Goal: Navigation & Orientation: Find specific page/section

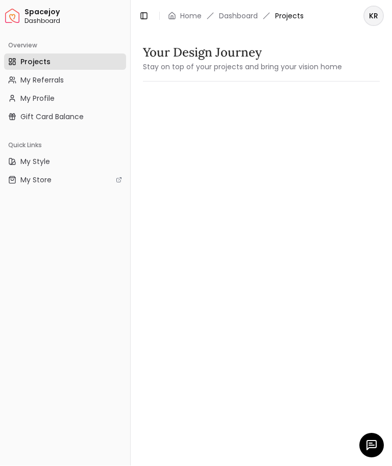
scroll to position [1, 0]
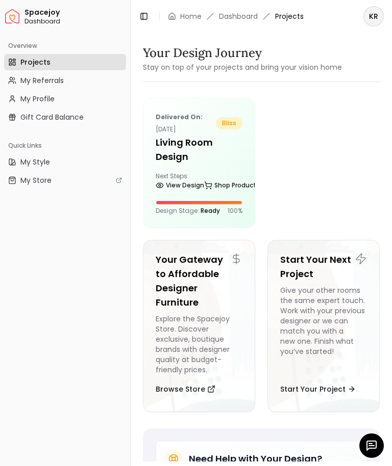
click at [225, 153] on h5 "Living Room design" at bounding box center [198, 150] width 87 height 29
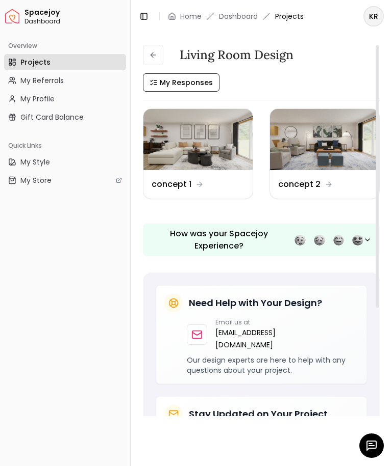
click at [230, 152] on img at bounding box center [197, 139] width 109 height 61
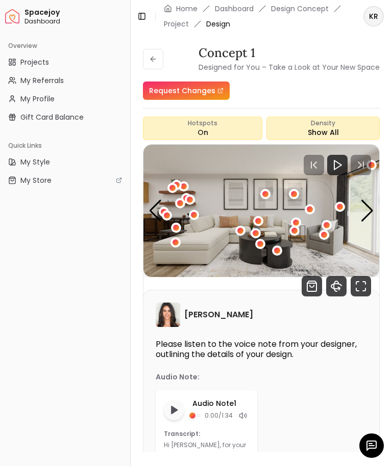
click at [142, 18] on icon at bounding box center [142, 16] width 8 height 8
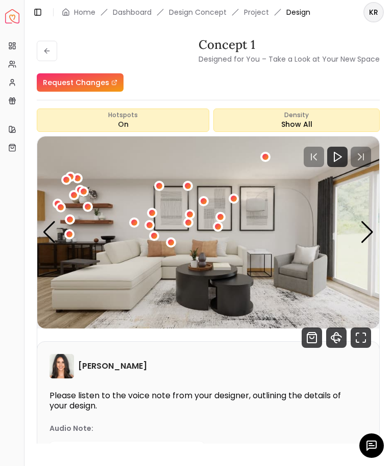
click at [339, 341] on icon "360 View" at bounding box center [338, 340] width 2 height 3
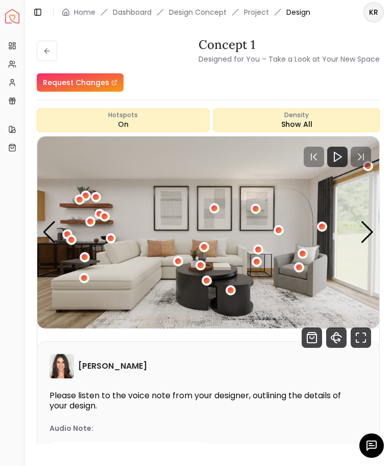
click at [309, 337] on icon "Shop Products from this design" at bounding box center [311, 338] width 4 height 2
click at [354, 342] on icon "Fullscreen" at bounding box center [360, 338] width 20 height 20
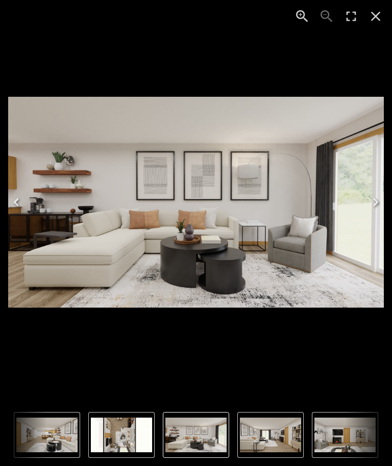
click at [352, 343] on div "1 of 5" at bounding box center [195, 202] width 375 height 388
click at [33, 198] on img "1 of 5" at bounding box center [195, 202] width 375 height 211
click at [49, 177] on img "1 of 5" at bounding box center [195, 202] width 375 height 211
click at [104, 437] on img "5 of 5" at bounding box center [121, 435] width 61 height 35
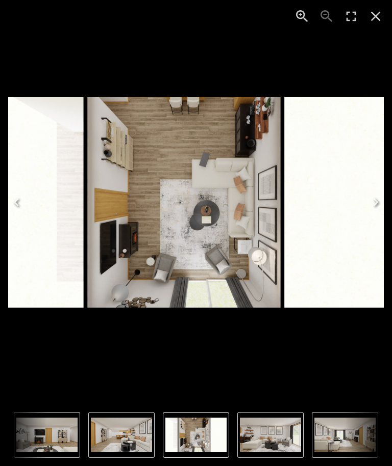
click at [267, 437] on img "1 of 5" at bounding box center [270, 435] width 61 height 35
click at [374, 18] on icon "Close" at bounding box center [376, 17] width 10 height 10
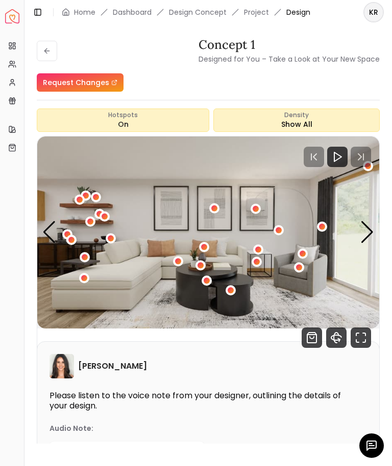
click at [43, 48] on icon at bounding box center [47, 51] width 8 height 8
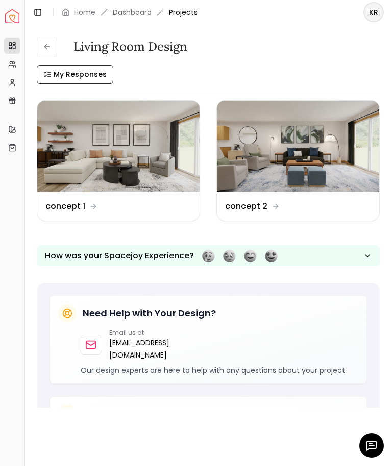
click at [265, 145] on img at bounding box center [298, 146] width 162 height 91
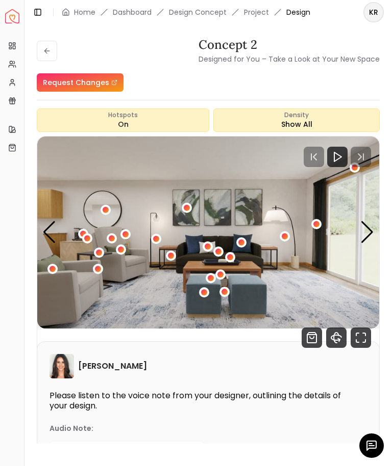
click at [356, 342] on icon "Fullscreen" at bounding box center [357, 341] width 3 height 3
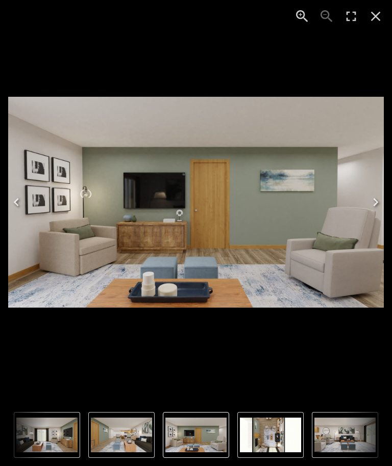
click at [259, 429] on img "5 of 5" at bounding box center [270, 435] width 61 height 35
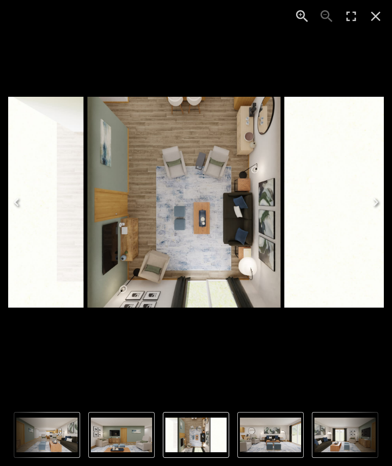
click at [364, 211] on button "Next" at bounding box center [375, 202] width 33 height 41
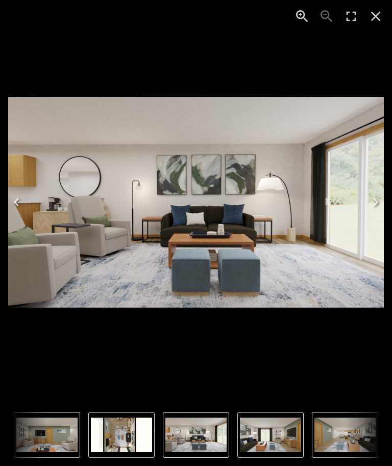
click at [381, 21] on icon "Close" at bounding box center [375, 16] width 16 height 16
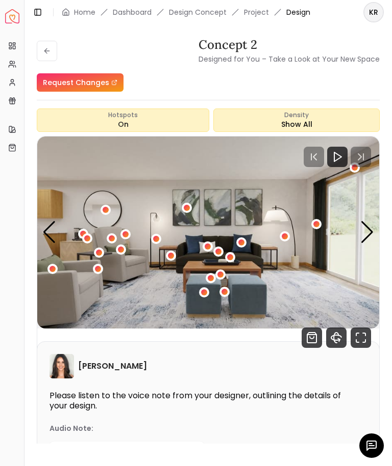
click at [40, 51] on button at bounding box center [47, 51] width 20 height 20
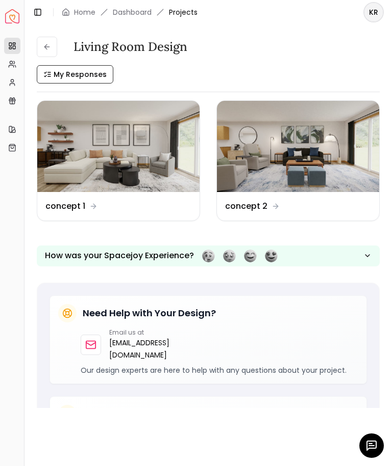
click at [98, 158] on img at bounding box center [118, 146] width 162 height 91
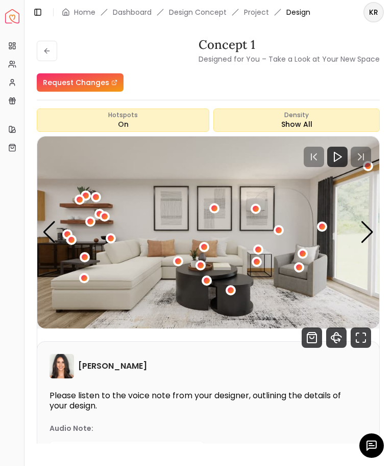
click at [355, 331] on icon "Fullscreen" at bounding box center [360, 338] width 20 height 20
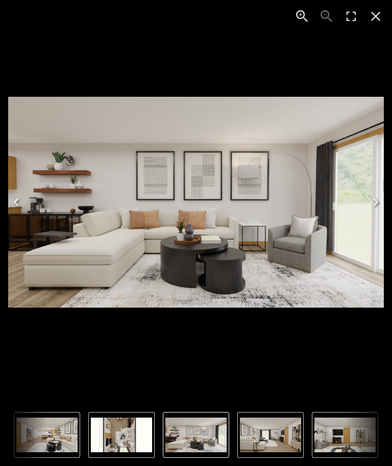
click at [116, 445] on img "5 of 5" at bounding box center [121, 435] width 61 height 35
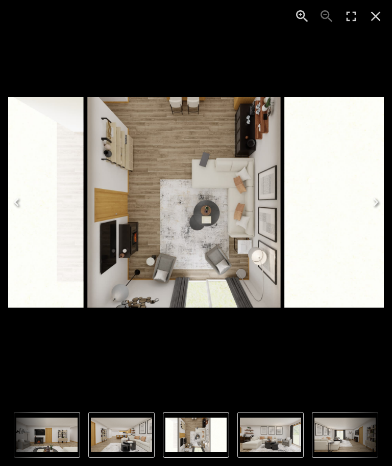
click at [372, 198] on icon "Next" at bounding box center [375, 202] width 16 height 16
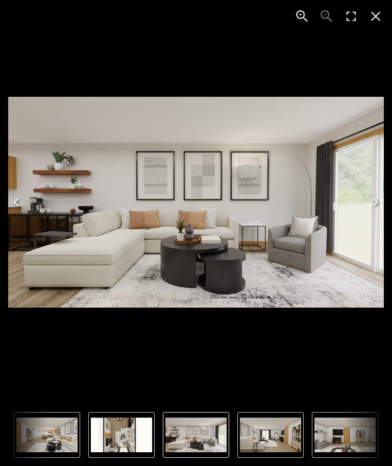
click at [373, 203] on icon "Next" at bounding box center [375, 202] width 16 height 16
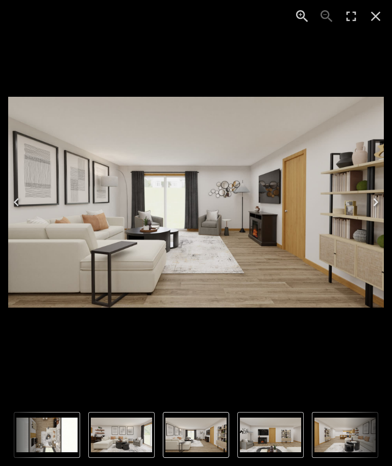
click at [369, 200] on icon "Next" at bounding box center [375, 202] width 16 height 16
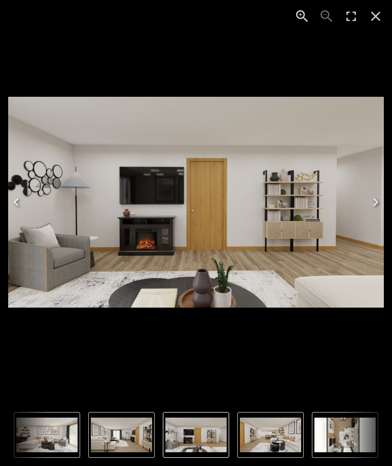
click at [369, 14] on icon "Close" at bounding box center [375, 16] width 16 height 16
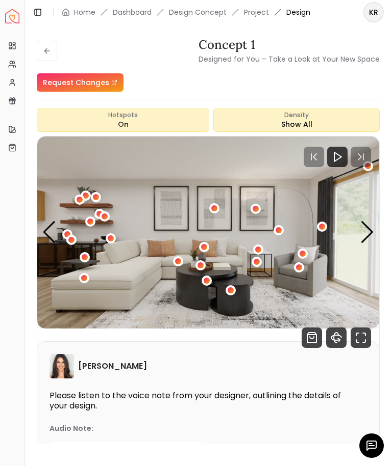
click at [43, 43] on button at bounding box center [47, 51] width 20 height 20
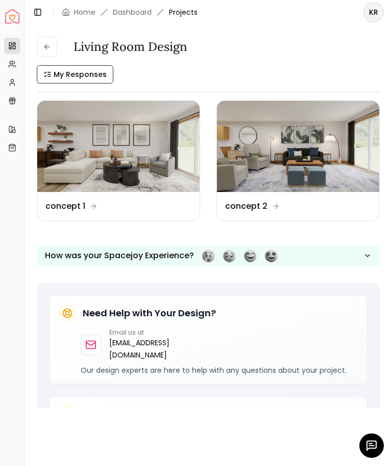
click at [270, 171] on img at bounding box center [298, 146] width 162 height 91
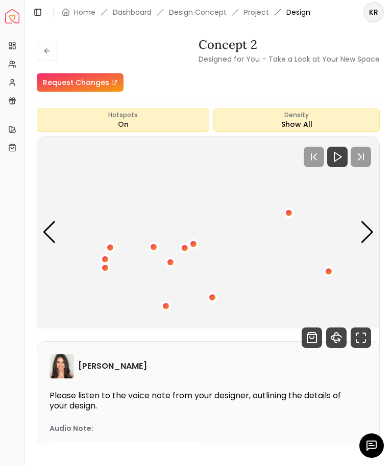
click at [347, 243] on img "4 / 5" at bounding box center [208, 233] width 342 height 192
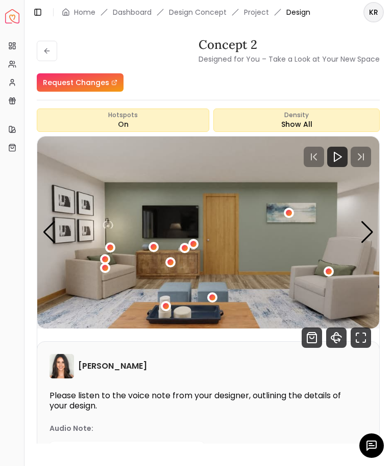
click at [357, 242] on img "4 / 5" at bounding box center [208, 233] width 342 height 192
click at [359, 228] on img "4 / 5" at bounding box center [208, 233] width 342 height 192
click at [353, 248] on img "4 / 5" at bounding box center [208, 233] width 342 height 192
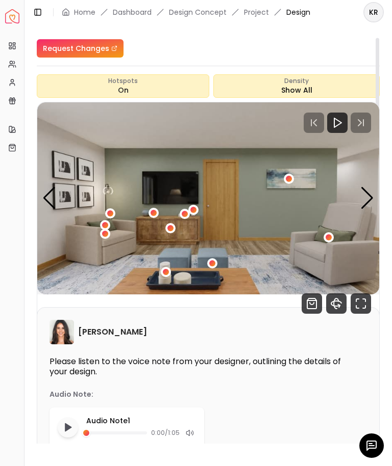
click at [378, 249] on img "4 / 5" at bounding box center [208, 198] width 342 height 192
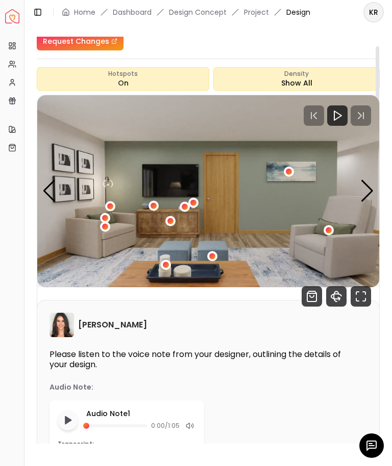
scroll to position [45, 0]
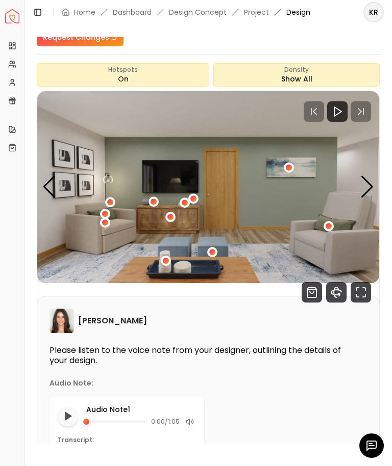
click at [362, 294] on icon "Fullscreen" at bounding box center [360, 292] width 20 height 20
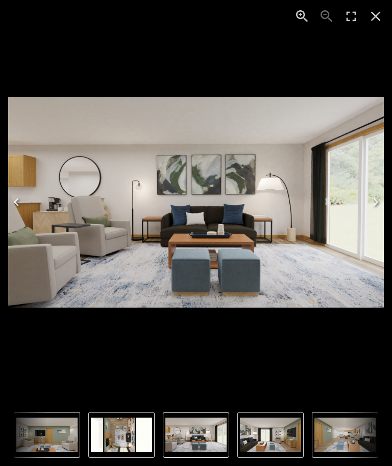
click at [382, 204] on icon "Next" at bounding box center [375, 202] width 16 height 16
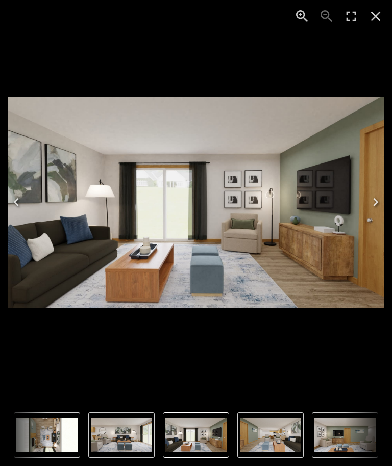
click at [375, 206] on icon "Next" at bounding box center [375, 202] width 16 height 16
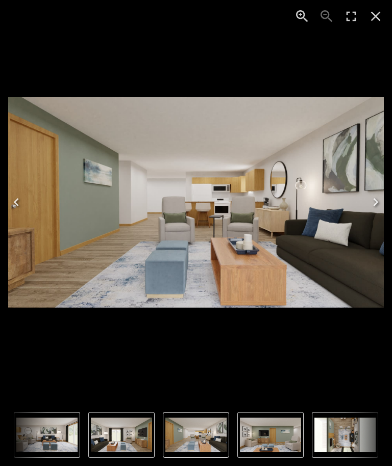
click at [370, 212] on button "Next" at bounding box center [375, 202] width 33 height 41
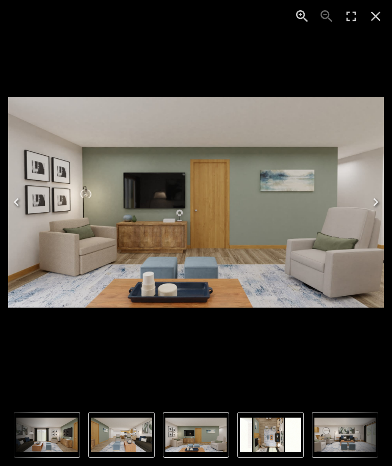
click at [376, 212] on button "Next" at bounding box center [375, 202] width 33 height 41
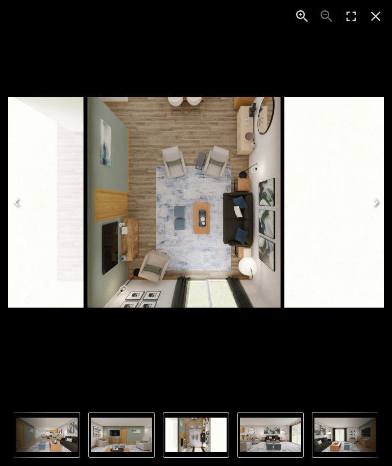
click at [388, 212] on button "Next" at bounding box center [375, 202] width 33 height 41
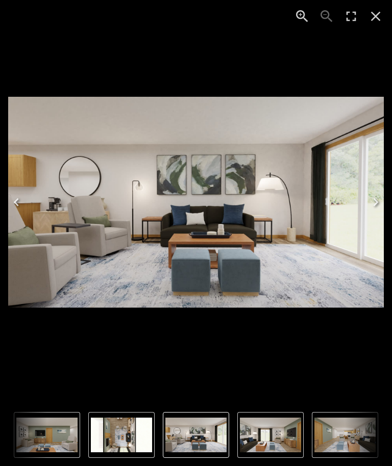
click at [368, 211] on button "Next" at bounding box center [375, 202] width 33 height 41
click at [365, 275] on div "Photo gallery" at bounding box center [196, 202] width 2428 height 404
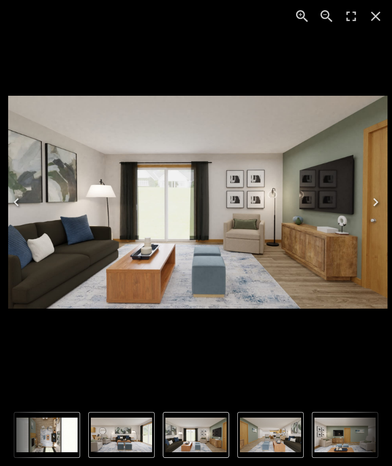
click at [68, 429] on img "5 of 5" at bounding box center [46, 435] width 61 height 35
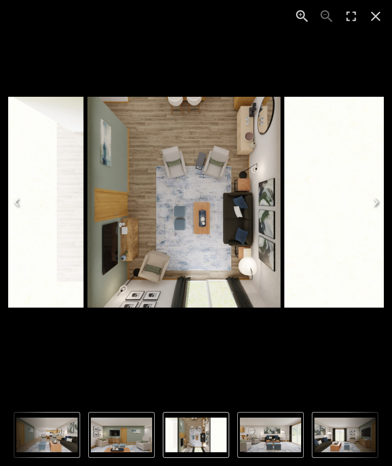
click at [171, 220] on img "5 of 5" at bounding box center [195, 202] width 375 height 211
click at [382, 207] on icon "Next" at bounding box center [375, 202] width 16 height 16
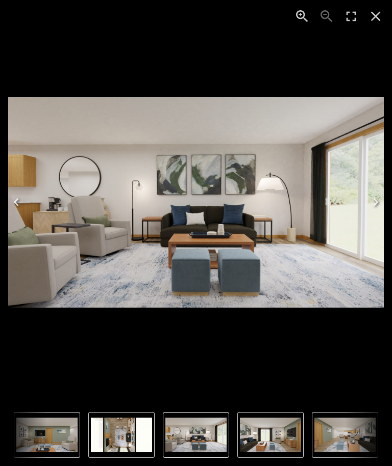
click at [376, 198] on icon "Next" at bounding box center [375, 202] width 16 height 16
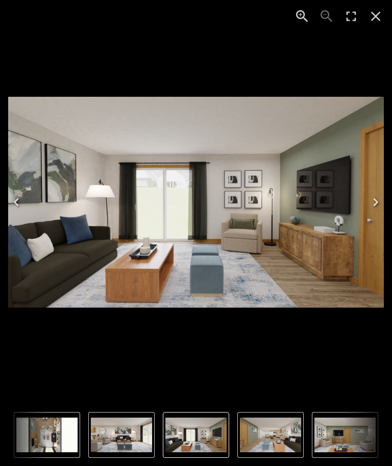
click at [378, 198] on icon "Next" at bounding box center [375, 202] width 16 height 16
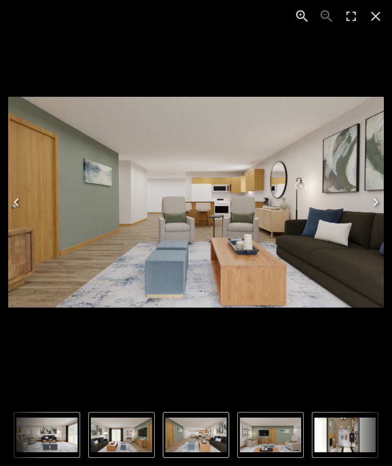
click at [384, 198] on button "Next" at bounding box center [375, 202] width 33 height 41
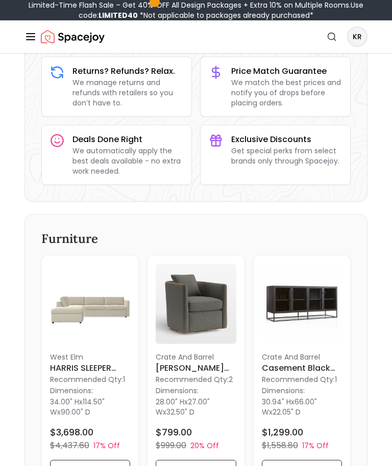
scroll to position [164, 0]
